Goal: Task Accomplishment & Management: Complete application form

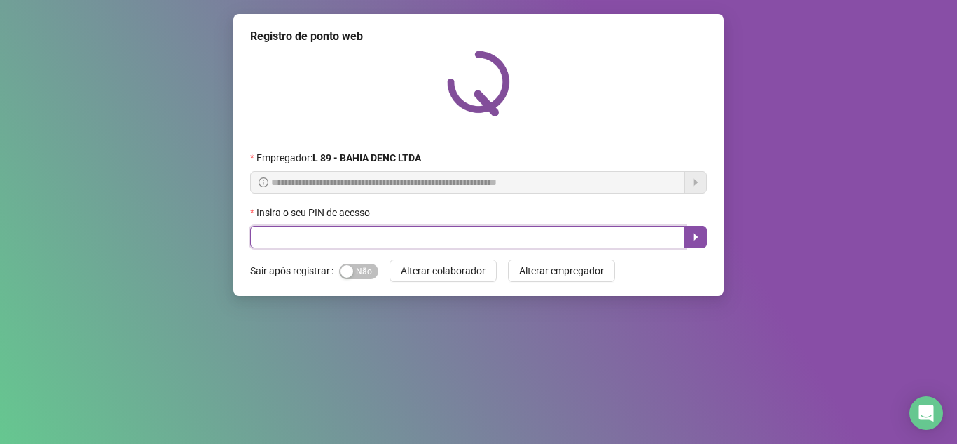
click at [389, 235] on input "text" at bounding box center [467, 237] width 435 height 22
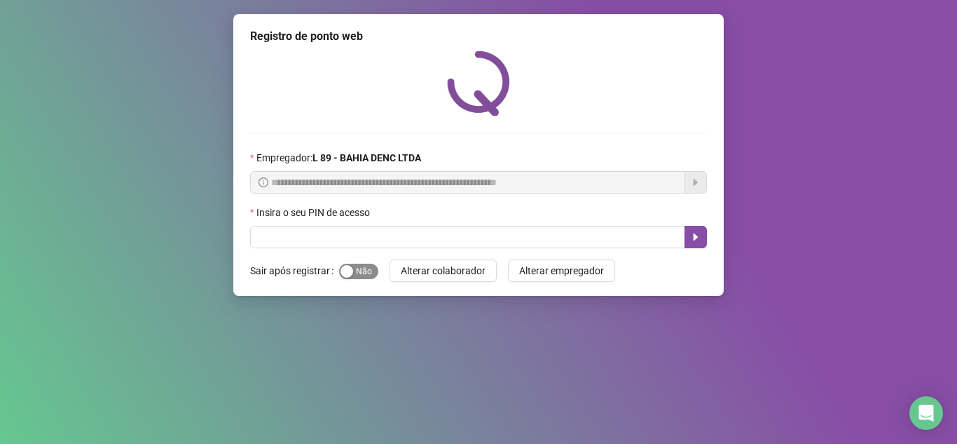
click at [355, 270] on span "Sim Não" at bounding box center [358, 271] width 39 height 15
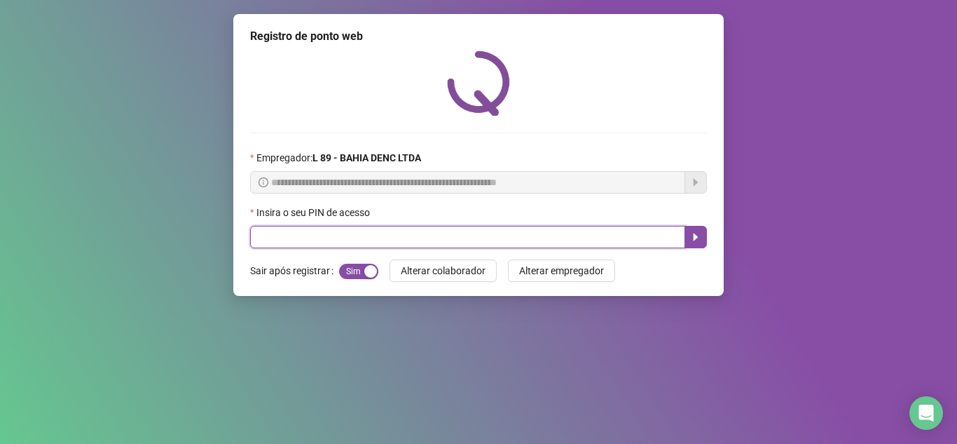
click at [380, 247] on input "text" at bounding box center [467, 237] width 435 height 22
type input "*****"
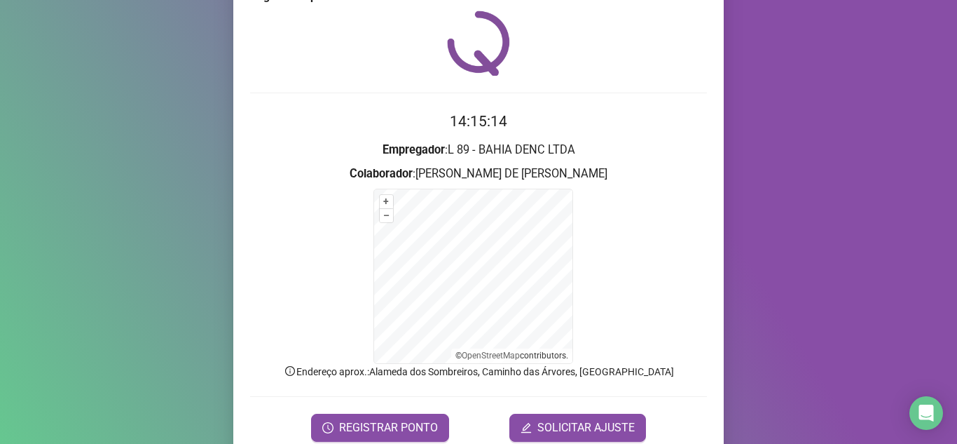
scroll to position [100, 0]
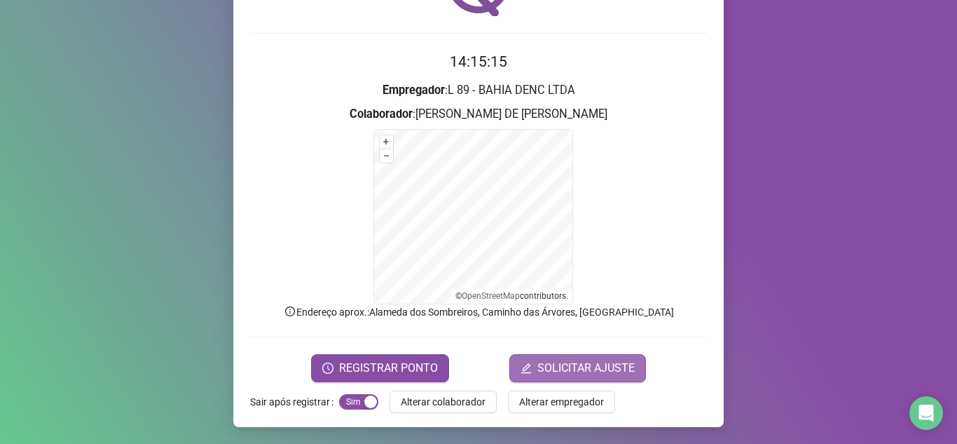
click at [580, 372] on span "SOLICITAR AJUSTE" at bounding box center [586, 368] width 97 height 17
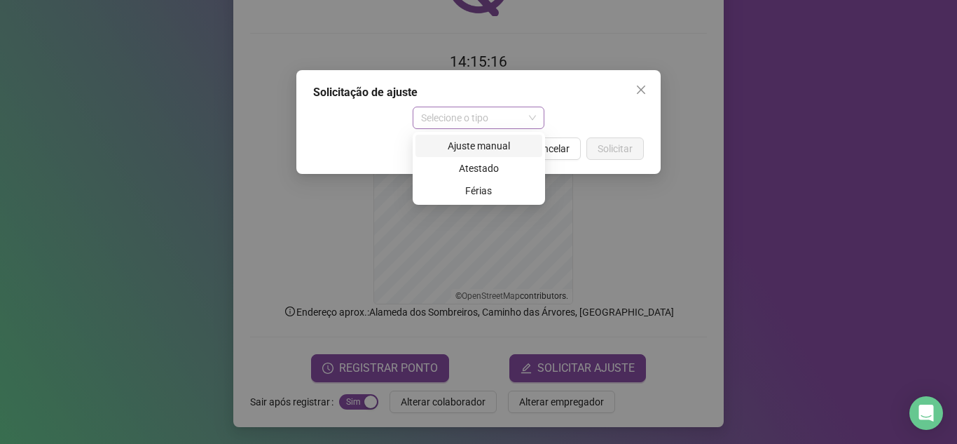
click at [525, 120] on span "Selecione o tipo" at bounding box center [479, 117] width 116 height 21
click at [496, 141] on div "Ajuste manual" at bounding box center [479, 145] width 110 height 15
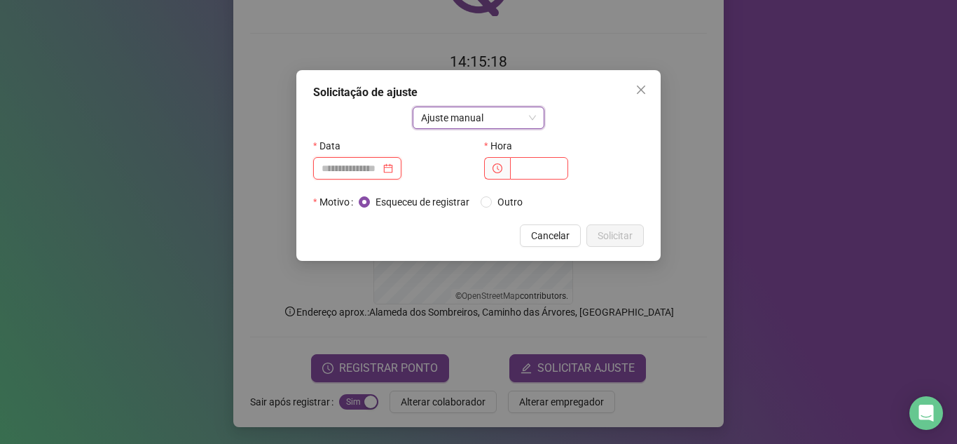
click at [381, 172] on input at bounding box center [351, 168] width 59 height 15
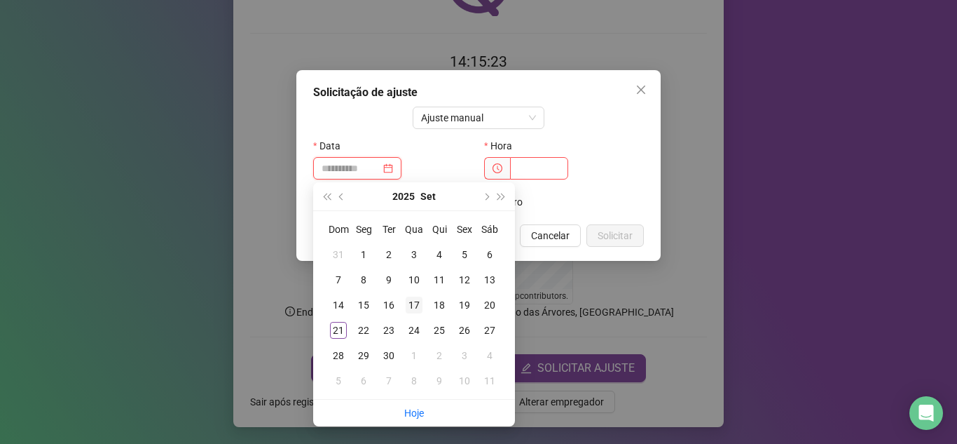
type input "**********"
click at [415, 307] on div "17" at bounding box center [414, 305] width 17 height 17
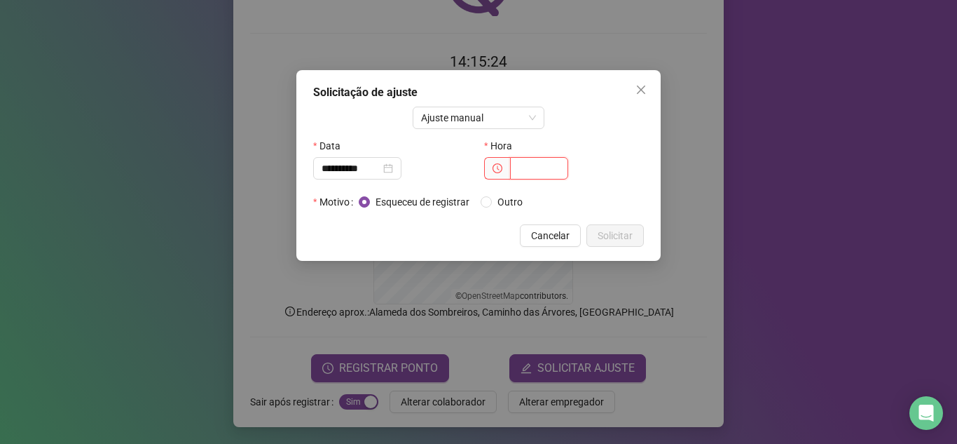
click at [536, 164] on input "text" at bounding box center [539, 168] width 58 height 22
type input "*****"
click at [627, 224] on button "Solicitar" at bounding box center [615, 235] width 57 height 22
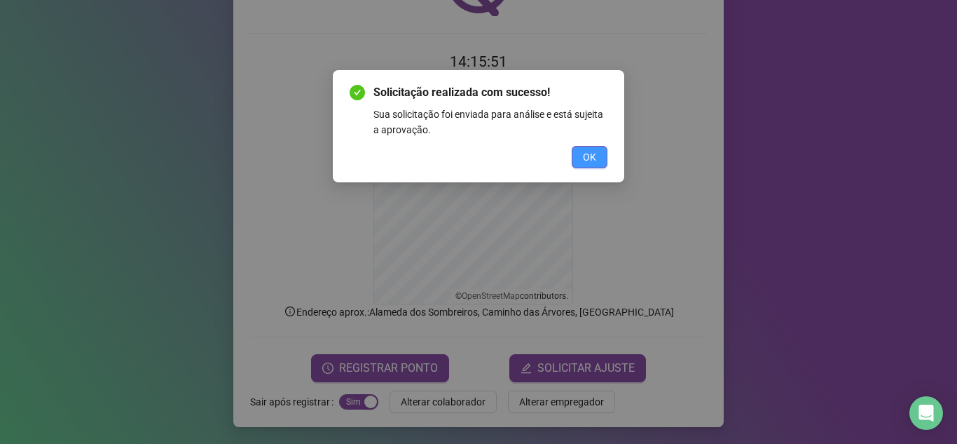
click at [594, 151] on span "OK" at bounding box center [589, 156] width 13 height 15
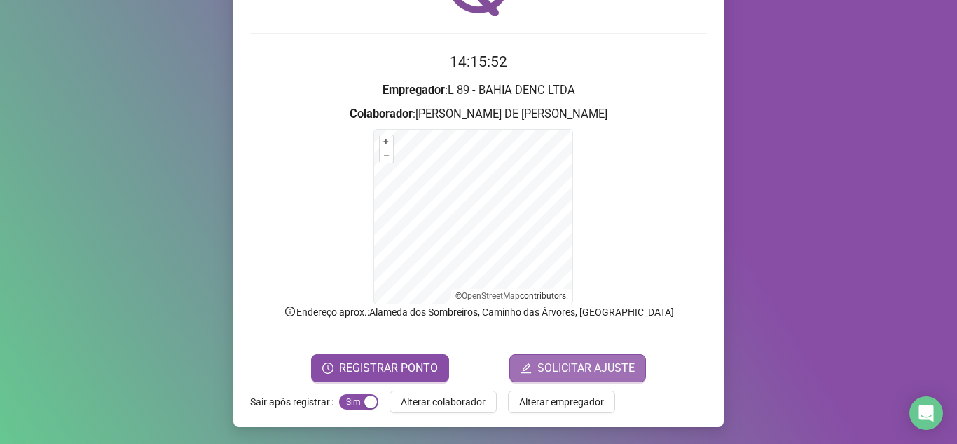
click at [573, 370] on span "SOLICITAR AJUSTE" at bounding box center [586, 368] width 97 height 17
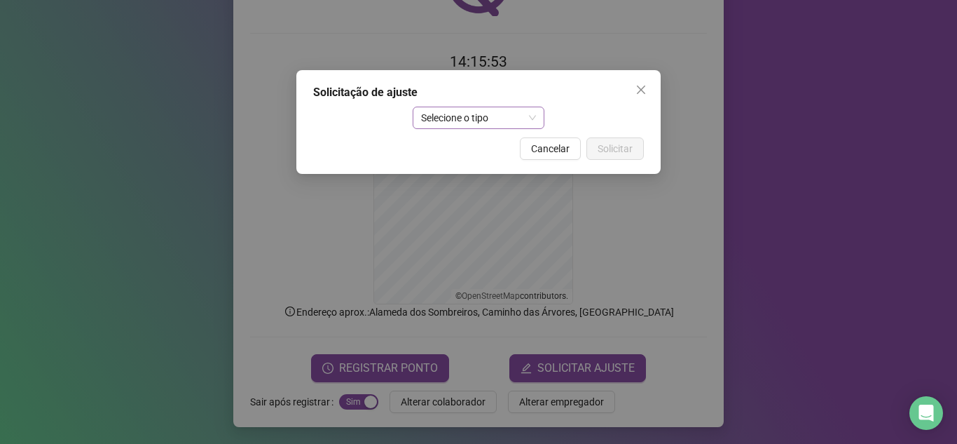
click at [516, 121] on span "Selecione o tipo" at bounding box center [479, 117] width 116 height 21
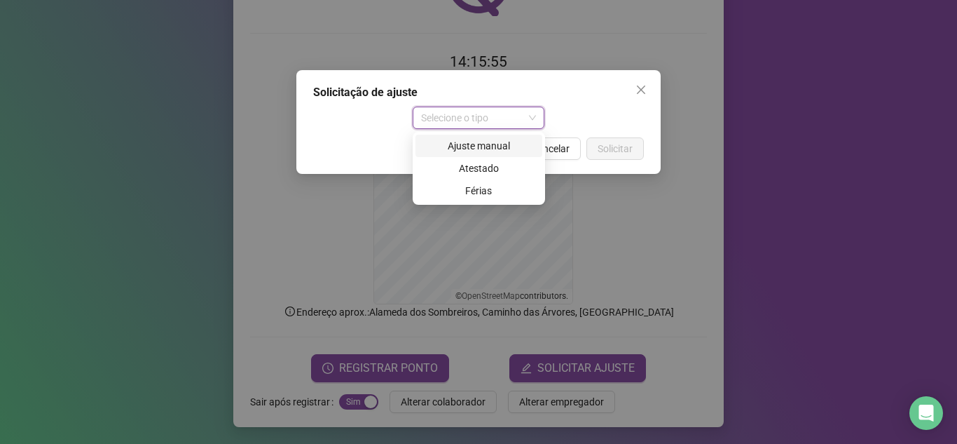
click at [500, 149] on div "Ajuste manual" at bounding box center [479, 145] width 110 height 15
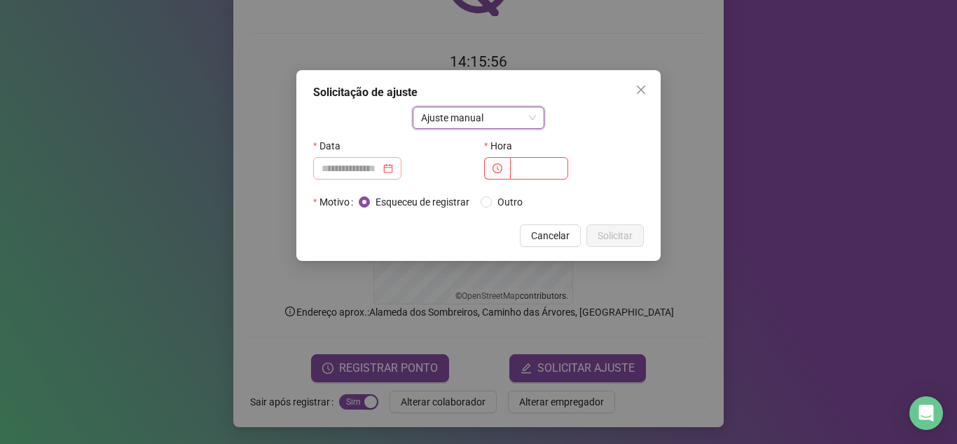
click at [393, 167] on div at bounding box center [357, 168] width 71 height 15
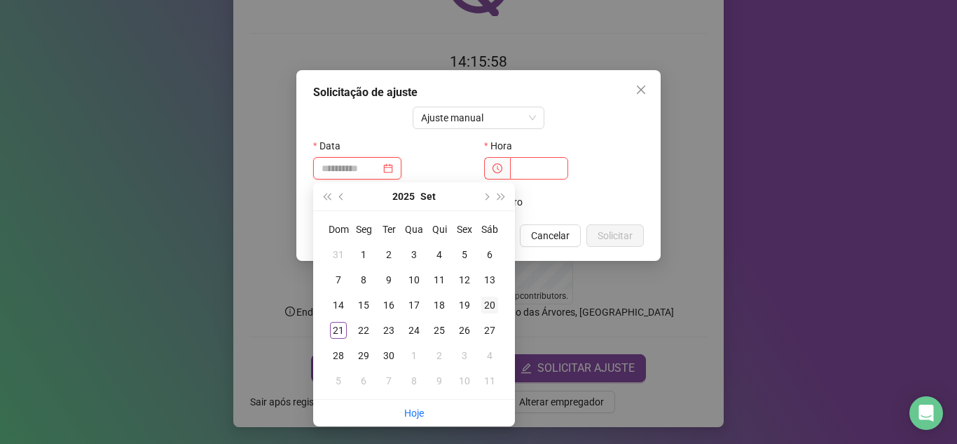
type input "**********"
click at [490, 304] on div "20" at bounding box center [490, 305] width 17 height 17
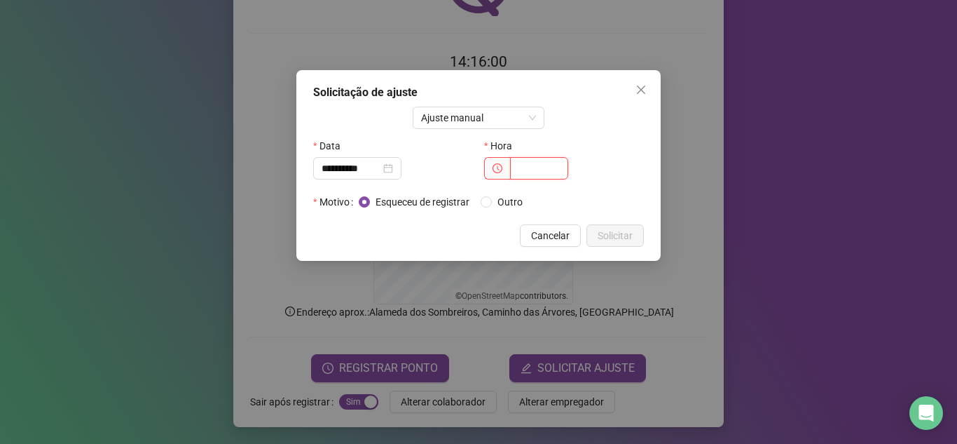
drag, startPoint x: 537, startPoint y: 169, endPoint x: 549, endPoint y: 170, distance: 12.0
click at [538, 170] on input "text" at bounding box center [539, 168] width 58 height 22
type input "*****"
click at [609, 229] on span "Solicitar" at bounding box center [615, 235] width 35 height 15
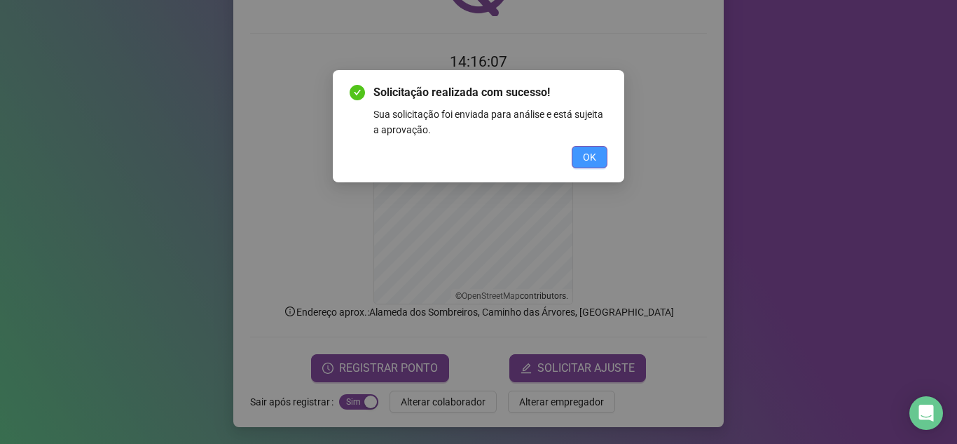
click at [582, 154] on button "OK" at bounding box center [590, 157] width 36 height 22
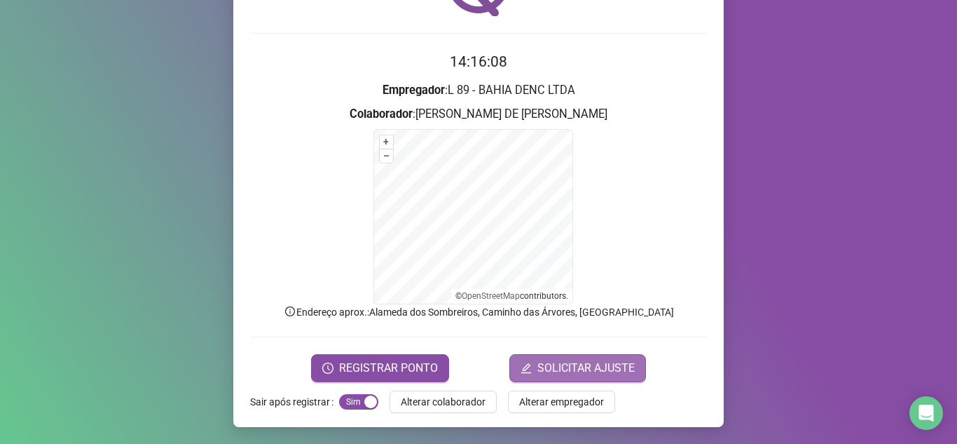
click at [567, 366] on span "SOLICITAR AJUSTE" at bounding box center [586, 368] width 97 height 17
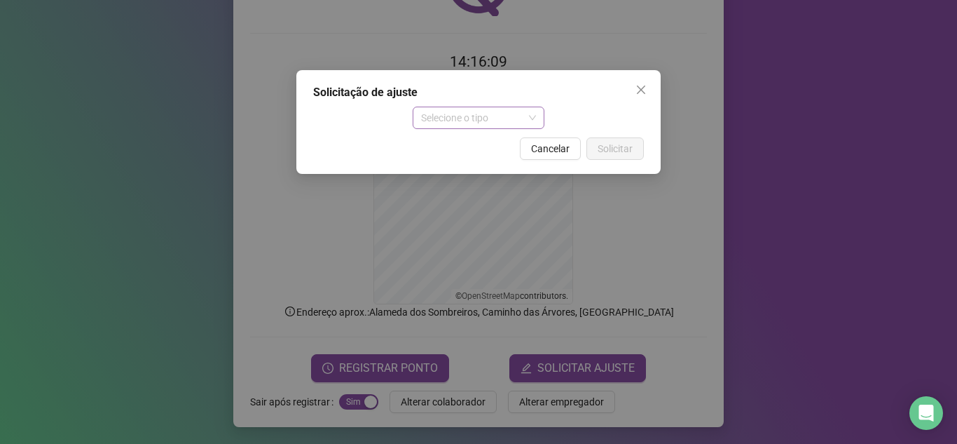
click at [526, 118] on span "Selecione o tipo" at bounding box center [479, 117] width 116 height 21
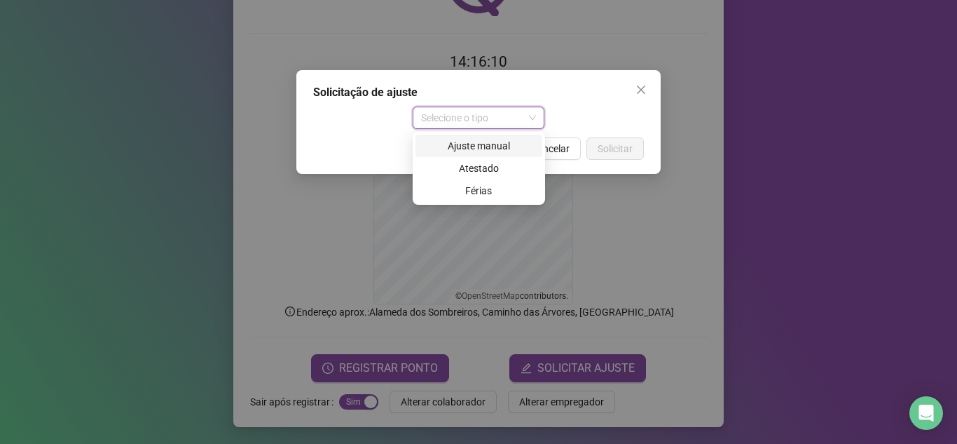
click at [496, 144] on div "Ajuste manual" at bounding box center [479, 145] width 110 height 15
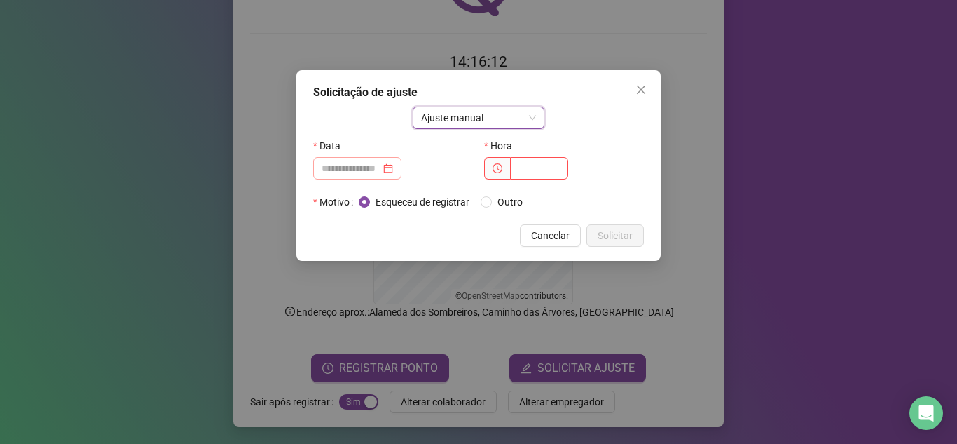
click at [393, 172] on div at bounding box center [357, 168] width 71 height 15
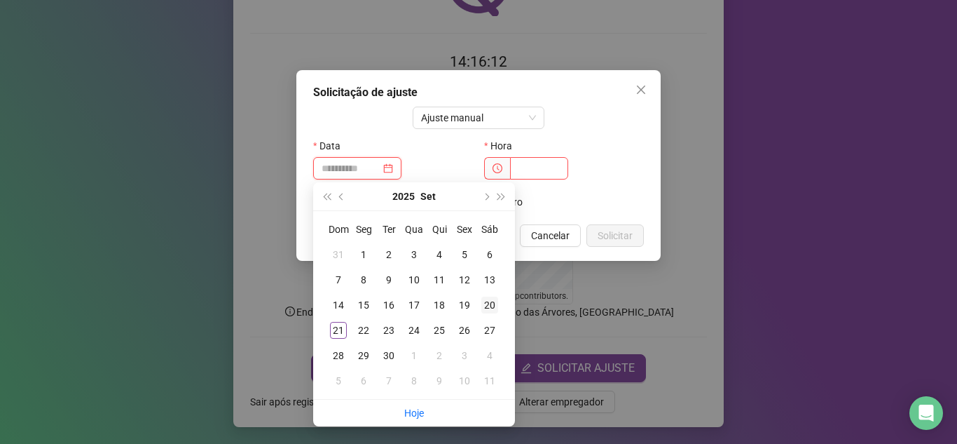
type input "**********"
click at [499, 304] on td "20" at bounding box center [489, 304] width 25 height 25
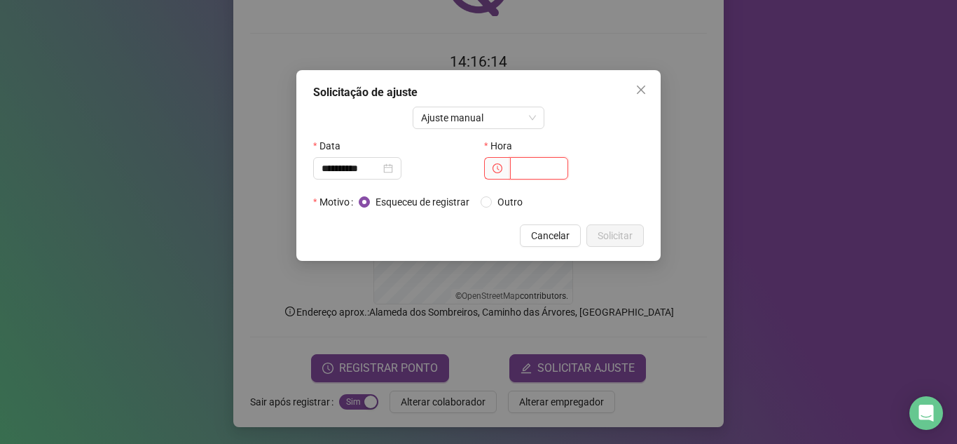
click at [546, 163] on input "text" at bounding box center [539, 168] width 58 height 22
type input "*****"
click at [608, 227] on button "Solicitar" at bounding box center [615, 235] width 57 height 22
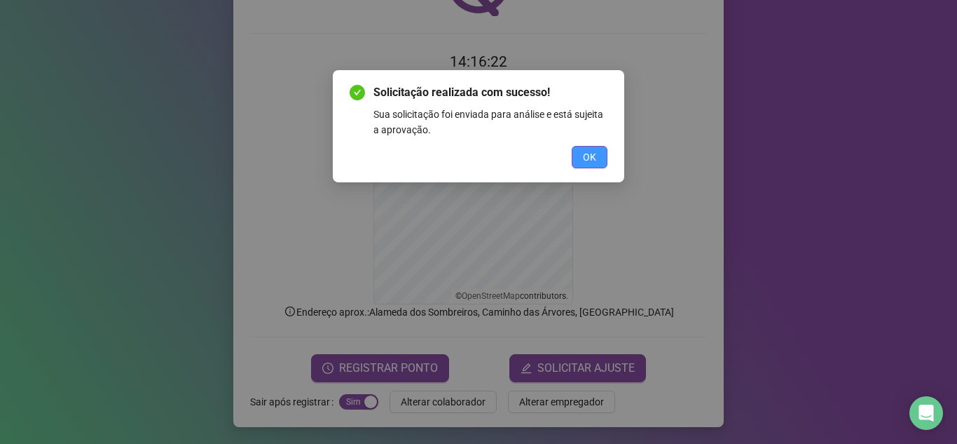
click at [587, 160] on span "OK" at bounding box center [589, 156] width 13 height 15
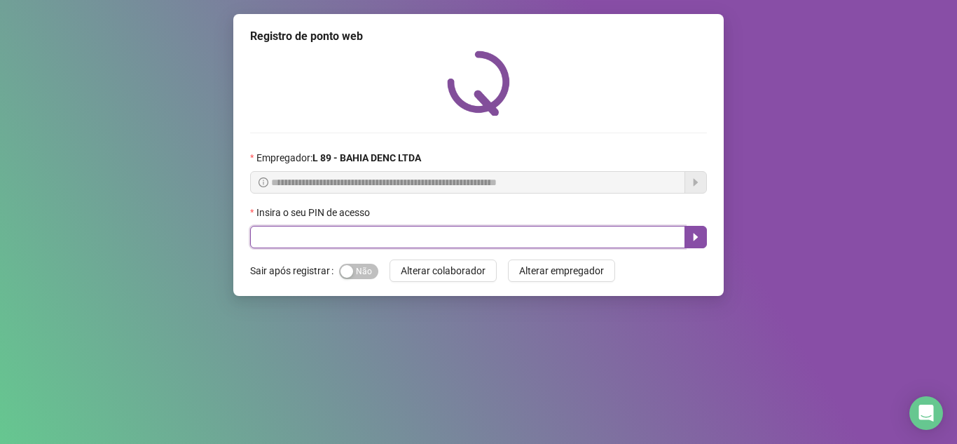
click at [470, 241] on input "text" at bounding box center [467, 237] width 435 height 22
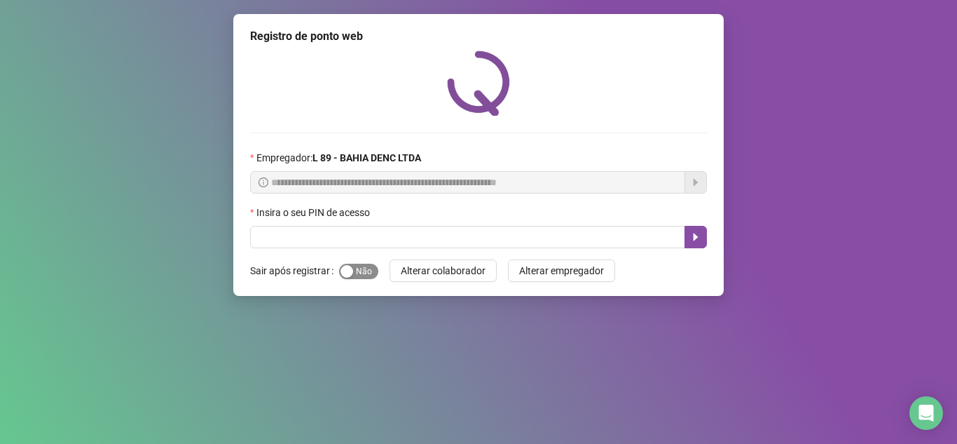
click at [350, 275] on div "button" at bounding box center [347, 271] width 13 height 13
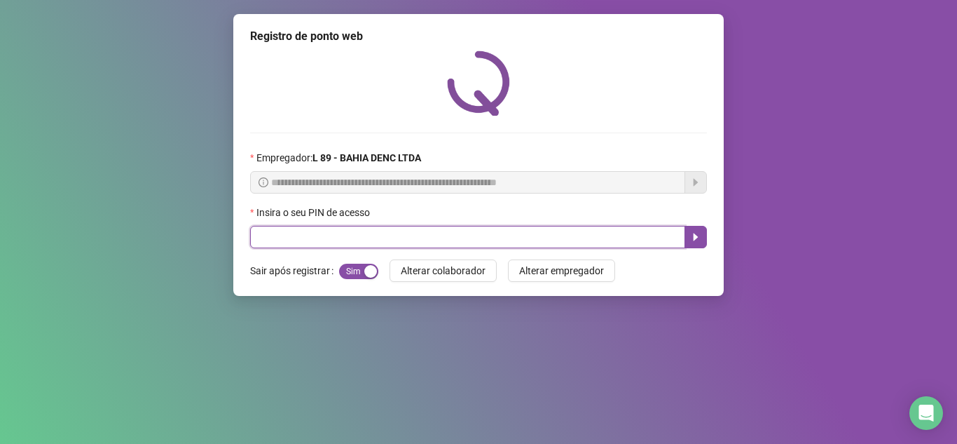
click at [451, 240] on input "text" at bounding box center [467, 237] width 435 height 22
type input "*****"
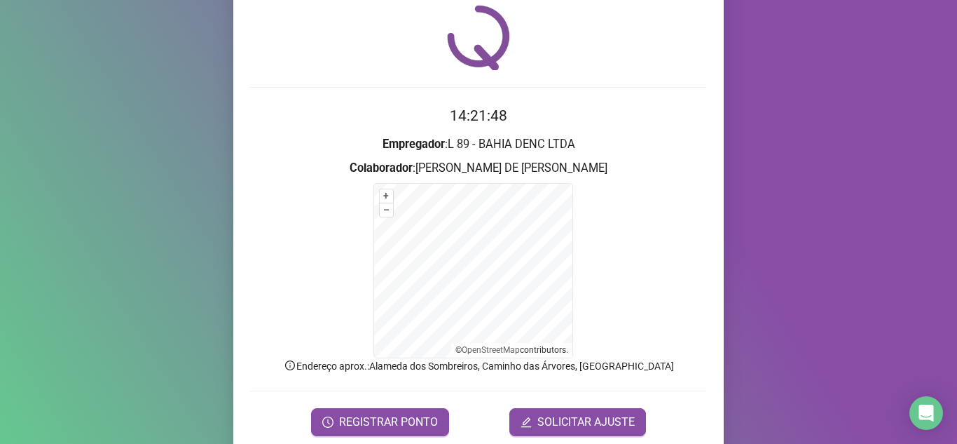
scroll to position [100, 0]
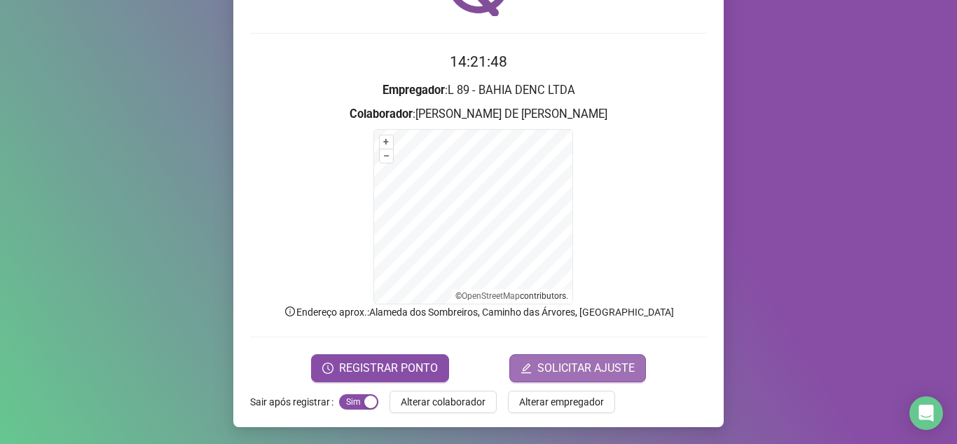
click at [575, 369] on span "SOLICITAR AJUSTE" at bounding box center [586, 368] width 97 height 17
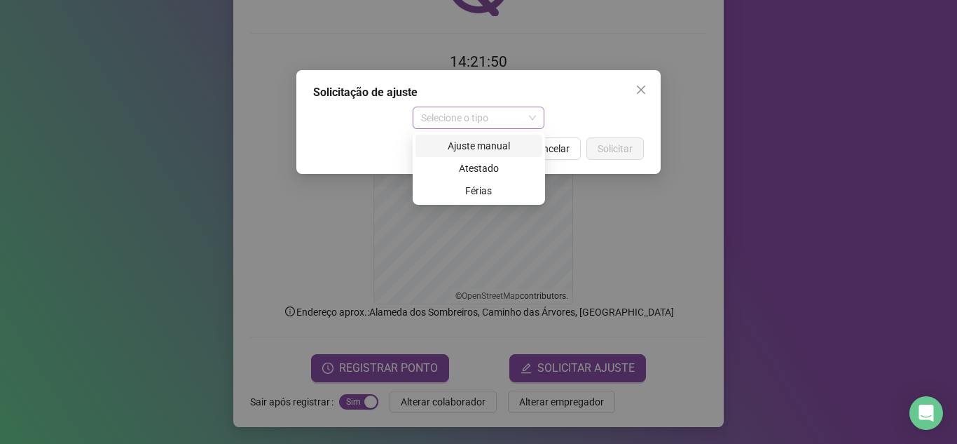
click at [519, 114] on span "Selecione o tipo" at bounding box center [479, 117] width 116 height 21
click at [517, 151] on div "Ajuste manual" at bounding box center [479, 145] width 110 height 15
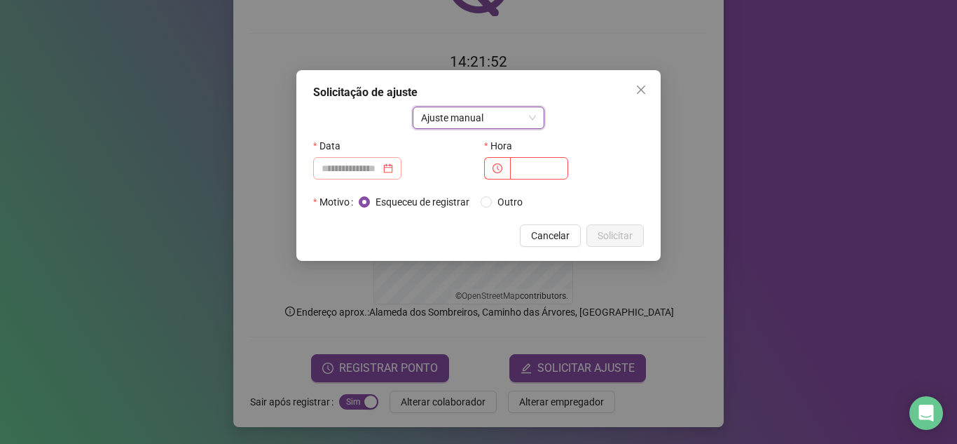
click at [393, 168] on div at bounding box center [357, 168] width 71 height 15
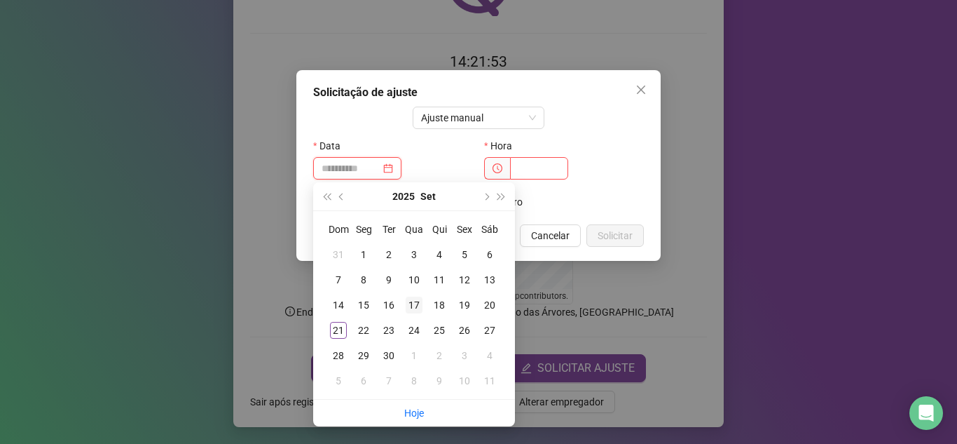
type input "**********"
click at [420, 301] on div "17" at bounding box center [414, 305] width 17 height 17
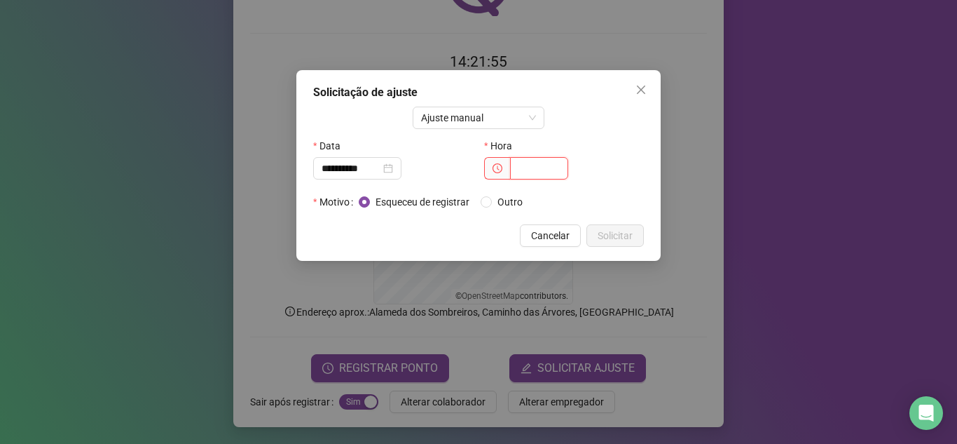
click at [550, 171] on input "text" at bounding box center [539, 168] width 58 height 22
type input "*****"
click at [622, 236] on span "Solicitar" at bounding box center [615, 235] width 35 height 15
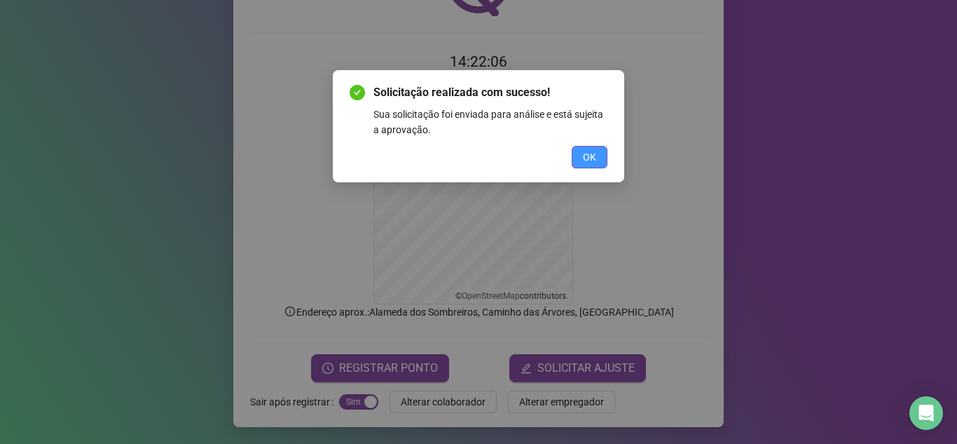
click at [604, 156] on button "OK" at bounding box center [590, 157] width 36 height 22
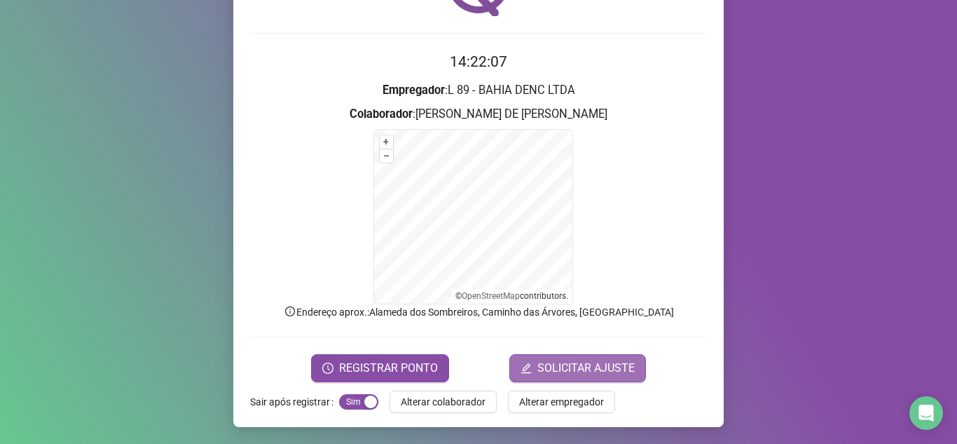
click at [541, 367] on span "SOLICITAR AJUSTE" at bounding box center [586, 368] width 97 height 17
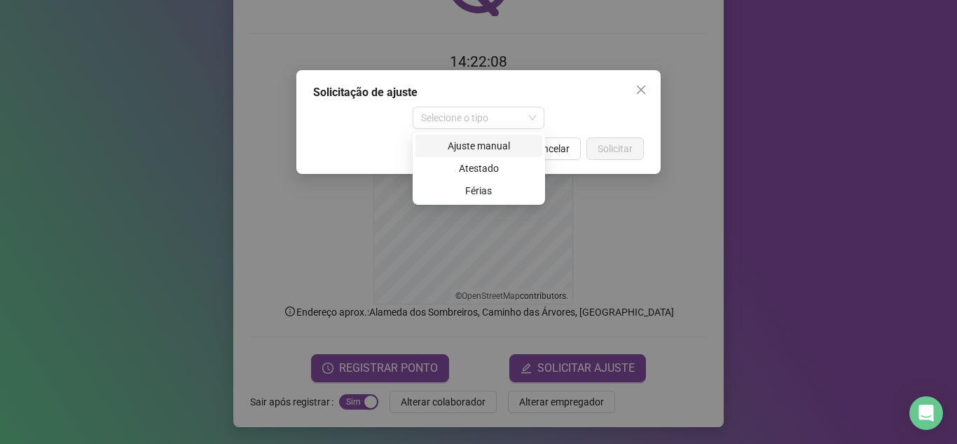
drag, startPoint x: 522, startPoint y: 111, endPoint x: 557, endPoint y: 125, distance: 38.0
click at [524, 111] on span "Selecione o tipo" at bounding box center [479, 117] width 116 height 21
click at [486, 139] on div "Ajuste manual" at bounding box center [479, 145] width 110 height 15
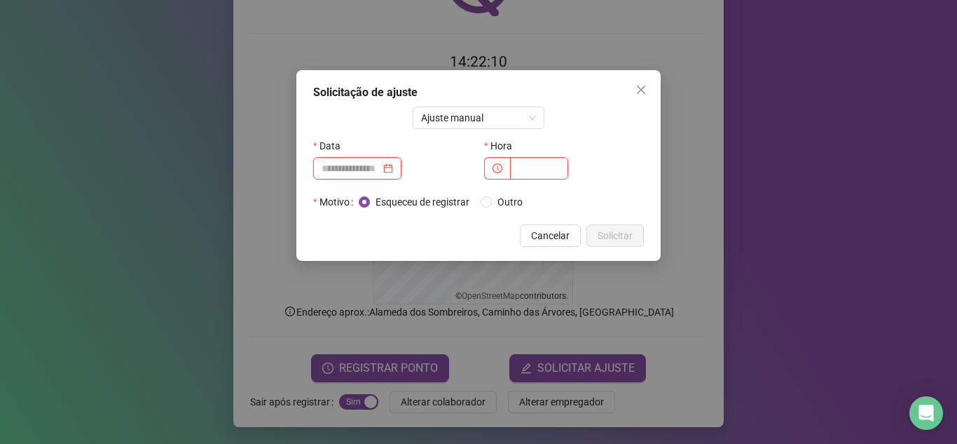
click at [381, 161] on input at bounding box center [351, 168] width 59 height 15
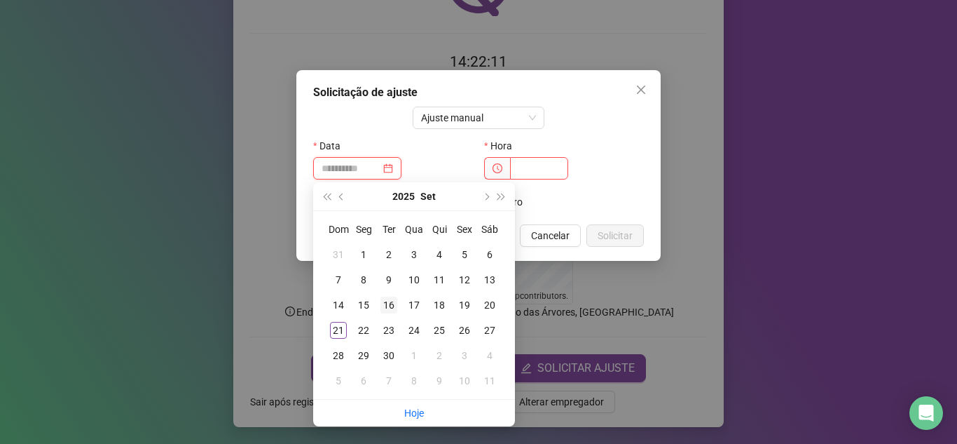
type input "**********"
click at [390, 304] on div "16" at bounding box center [389, 305] width 17 height 17
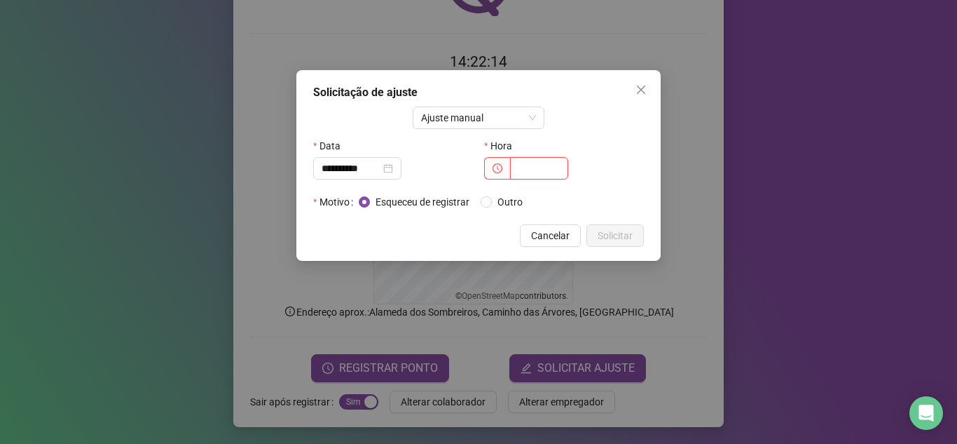
click at [545, 164] on input "text" at bounding box center [539, 168] width 58 height 22
type input "*****"
click at [618, 239] on span "Solicitar" at bounding box center [615, 235] width 35 height 15
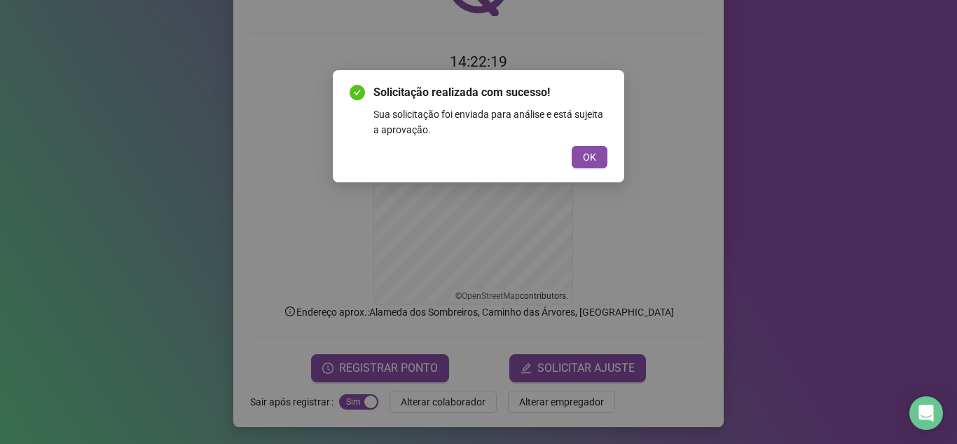
click at [598, 158] on button "OK" at bounding box center [590, 157] width 36 height 22
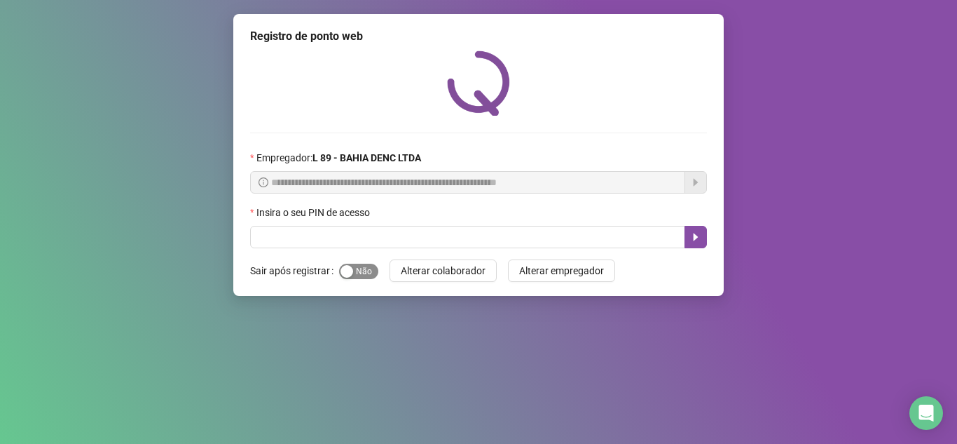
click at [360, 267] on span "Sim Não" at bounding box center [358, 271] width 39 height 15
